Goal: Navigation & Orientation: Understand site structure

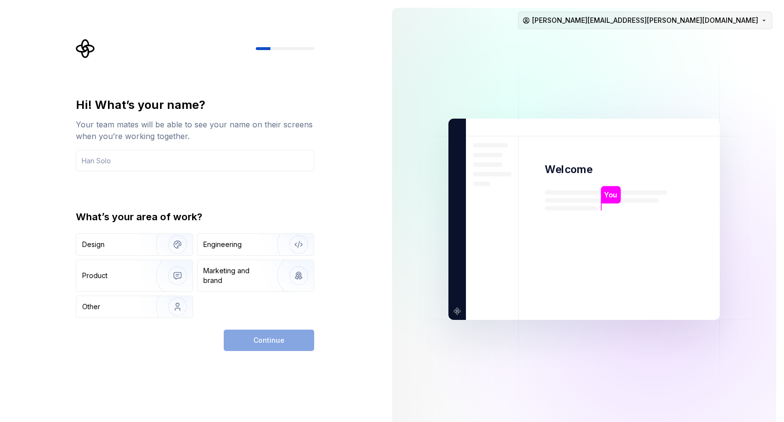
click at [764, 20] on html "Hi! What’s your name? Your team mates will be able to see your name on their sc…" at bounding box center [392, 211] width 784 height 422
